Goal: Find specific page/section: Find specific page/section

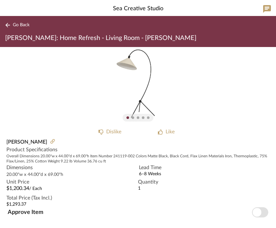
scroll to position [3, 0]
click at [21, 25] on span "Go Back" at bounding box center [21, 24] width 17 height 5
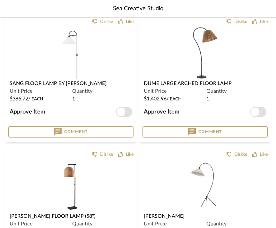
scroll to position [471, 0]
click at [184, 83] on span "Dume Large Arched Floor Lamp" at bounding box center [188, 83] width 88 height 5
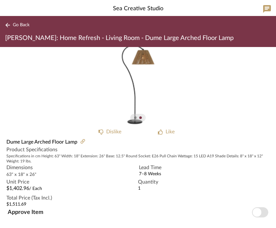
scroll to position [3, 0]
click at [198, 106] on div "1" at bounding box center [138, 85] width 276 height 81
click at [19, 25] on span "Go Back" at bounding box center [21, 24] width 17 height 5
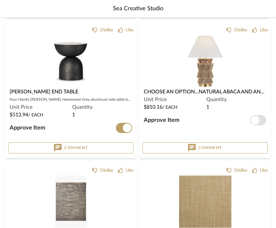
scroll to position [1380, 0]
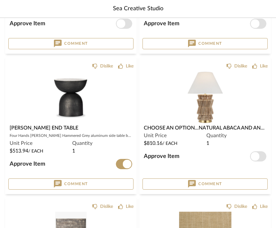
click at [201, 127] on span "Choose an Option...Natural Abaca and Antique-Burnished Brass" at bounding box center [234, 128] width 180 height 5
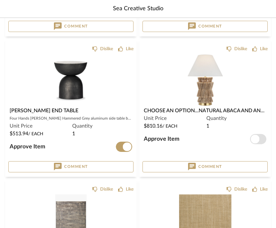
scroll to position [1384, 0]
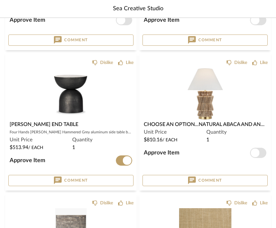
click at [168, 127] on span "Choose an Option...Natural Abaca and Antique-Burnished Brass" at bounding box center [234, 124] width 180 height 5
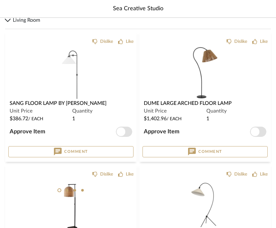
scroll to position [451, 0]
